Goal: Task Accomplishment & Management: Use online tool/utility

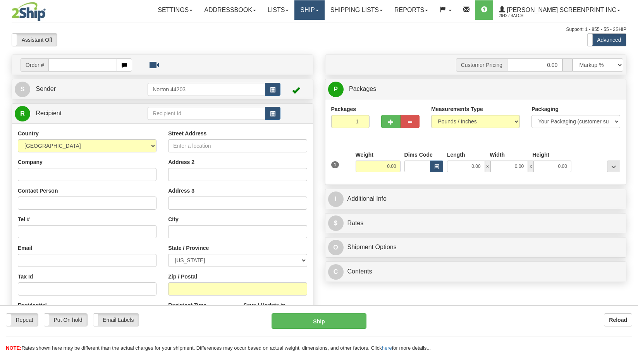
click at [324, 10] on link "Ship" at bounding box center [309, 9] width 30 height 19
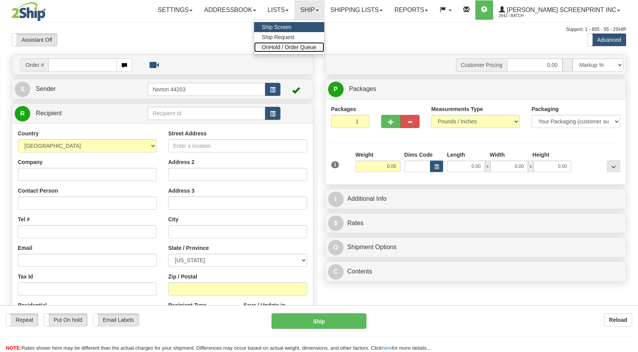
click at [324, 50] on link "OnHold / Order Queue" at bounding box center [289, 47] width 70 height 10
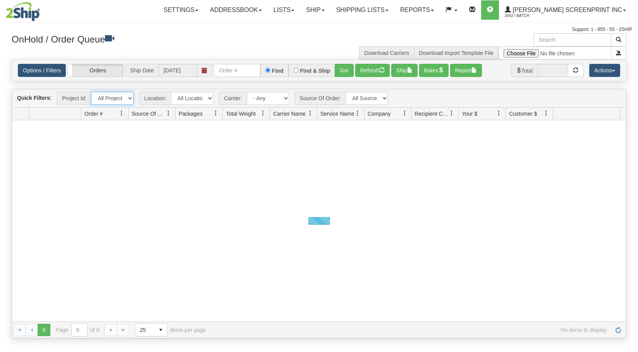
drag, startPoint x: 130, startPoint y: 101, endPoint x: 133, endPoint y: 105, distance: 4.4
click at [130, 101] on select "All Projects Imagine ShipRequests [DATE] ShipRequests [DATE] ShipRequests [DATE…" at bounding box center [112, 98] width 43 height 13
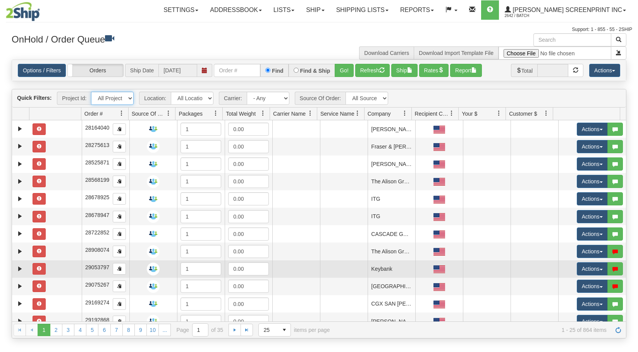
select select "TEAM LEAD"
click at [91, 92] on select "All Projects Imagine ShipRequests [DATE] ShipRequests [DATE] ShipRequests [DATE…" at bounding box center [112, 98] width 43 height 13
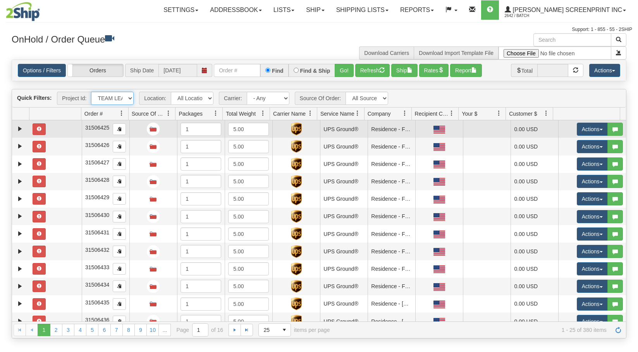
click at [53, 132] on td at bounding box center [55, 128] width 52 height 17
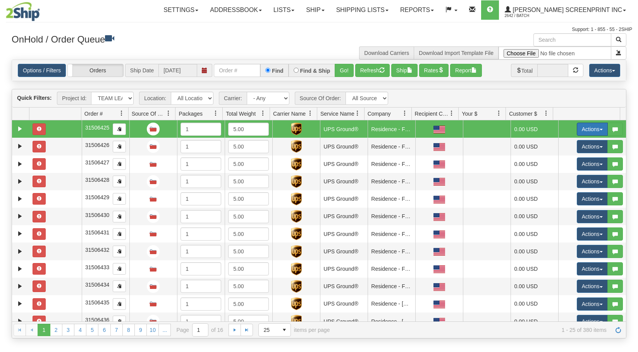
click at [590, 126] on button "Actions" at bounding box center [591, 129] width 31 height 13
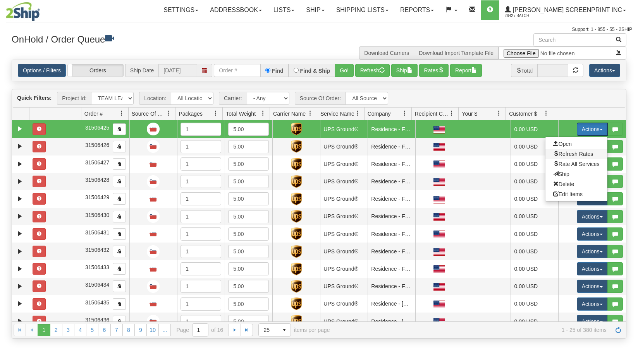
click at [577, 155] on span "Refresh Rates" at bounding box center [573, 154] width 40 height 6
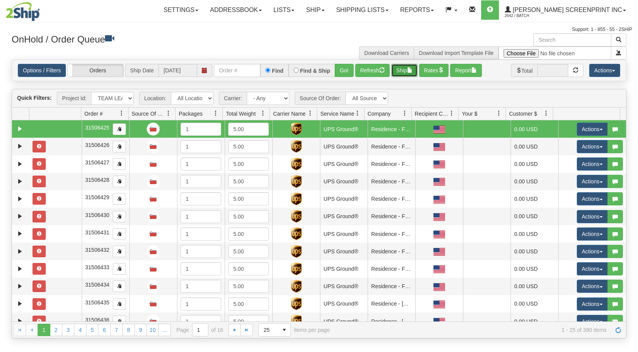
click at [412, 67] on span "button" at bounding box center [409, 69] width 5 height 5
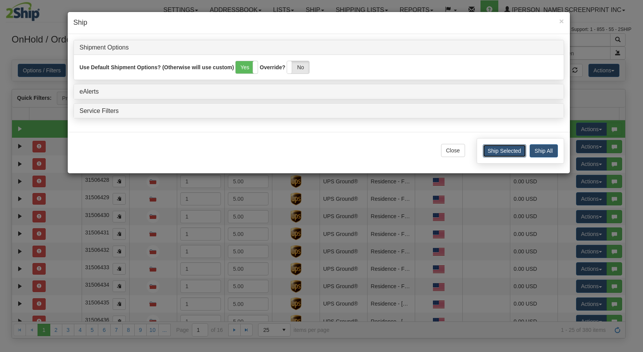
click at [511, 152] on button "Ship Selected" at bounding box center [504, 150] width 43 height 13
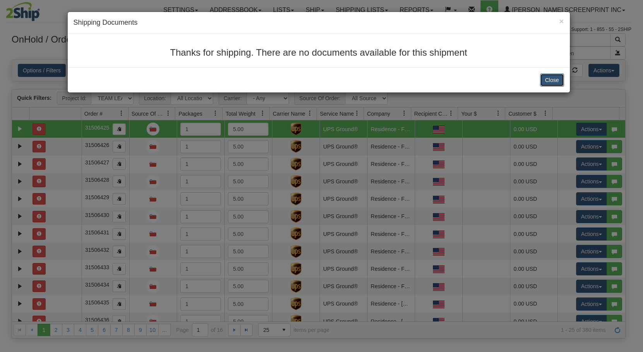
click at [545, 82] on button "Close" at bounding box center [552, 80] width 24 height 13
